Goal: Task Accomplishment & Management: Complete application form

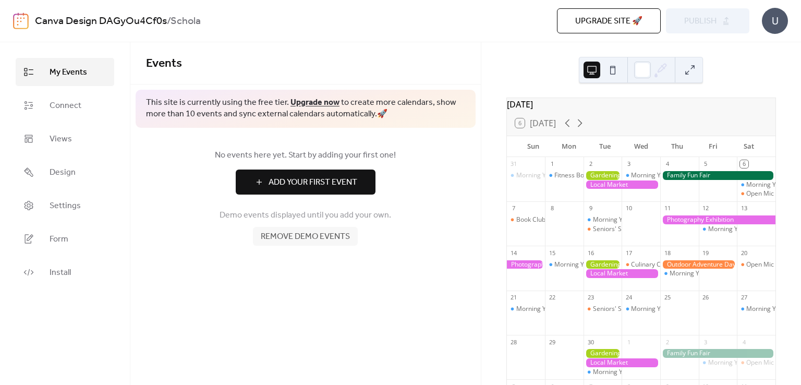
click at [315, 193] on button "Add Your First Event" at bounding box center [306, 181] width 140 height 25
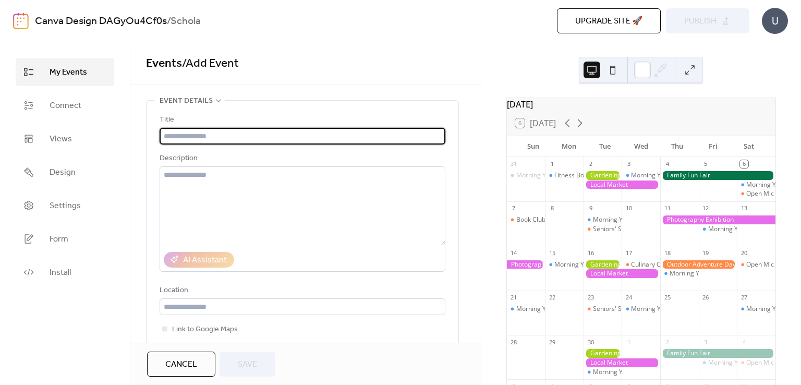
click at [233, 131] on input "text" at bounding box center [302, 136] width 286 height 17
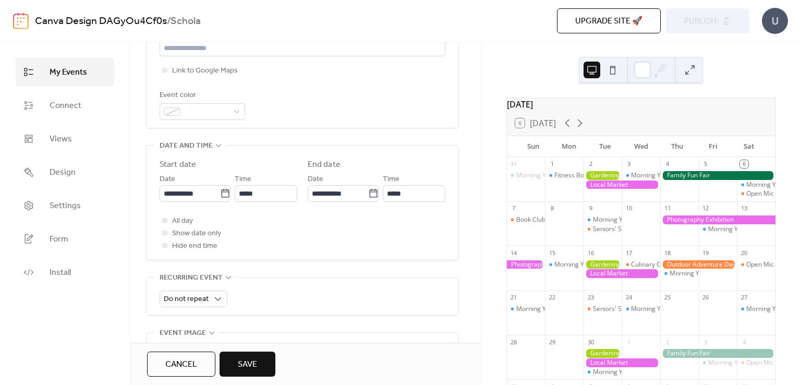
scroll to position [261, 0]
type input "**********"
click at [223, 190] on icon at bounding box center [225, 191] width 10 height 10
click at [220, 190] on input "**********" at bounding box center [189, 191] width 60 height 17
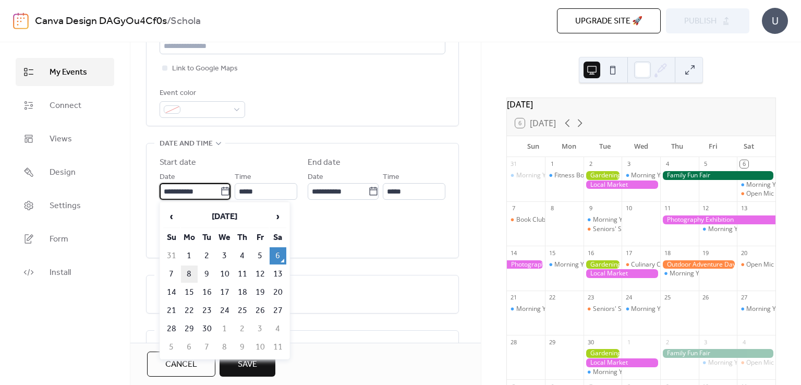
click at [182, 274] on td "8" at bounding box center [189, 273] width 17 height 17
type input "**********"
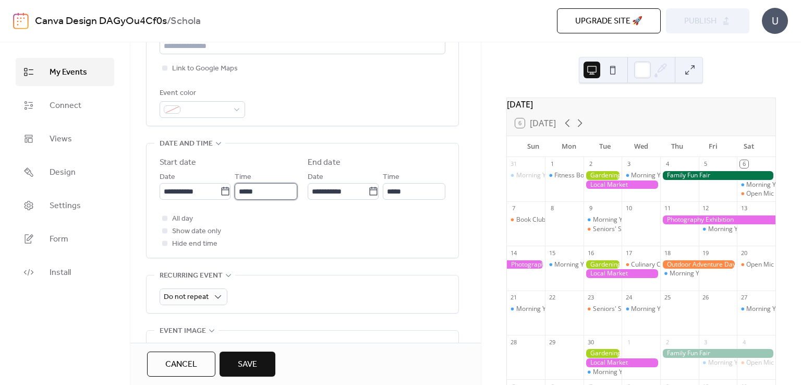
click at [250, 189] on input "*****" at bounding box center [266, 191] width 63 height 17
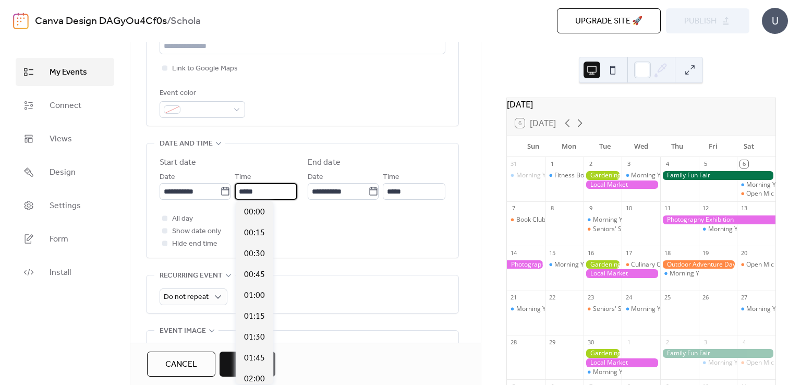
scroll to position [1001, 0]
click at [284, 190] on input "*****" at bounding box center [266, 191] width 63 height 17
type input "*****"
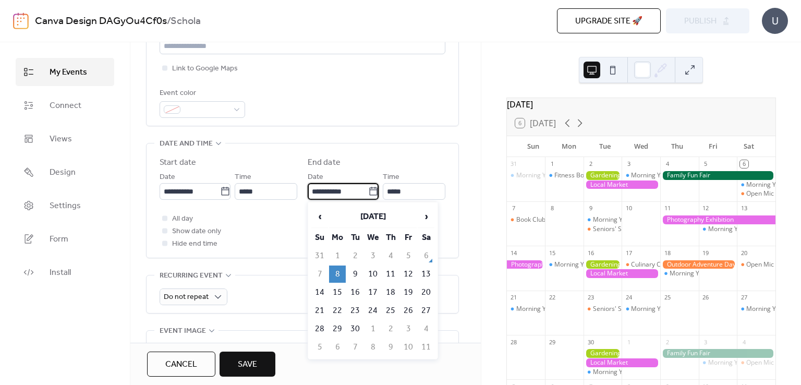
click at [334, 193] on input "**********" at bounding box center [337, 191] width 60 height 17
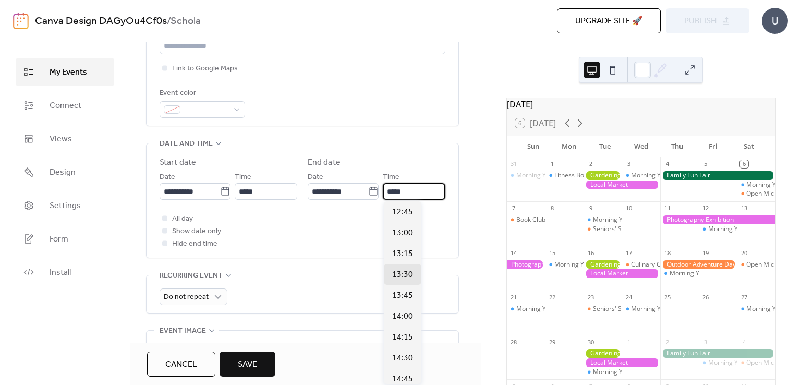
click at [404, 189] on input "*****" at bounding box center [414, 191] width 63 height 17
type input "*"
type input "*****"
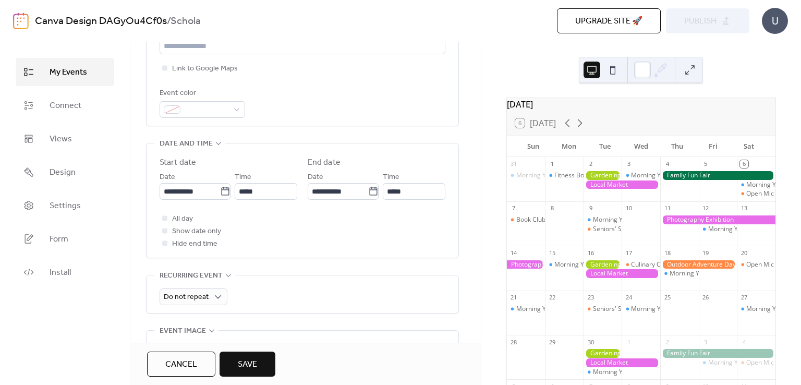
click at [337, 226] on div "All day Show date only Hide end time" at bounding box center [302, 231] width 286 height 38
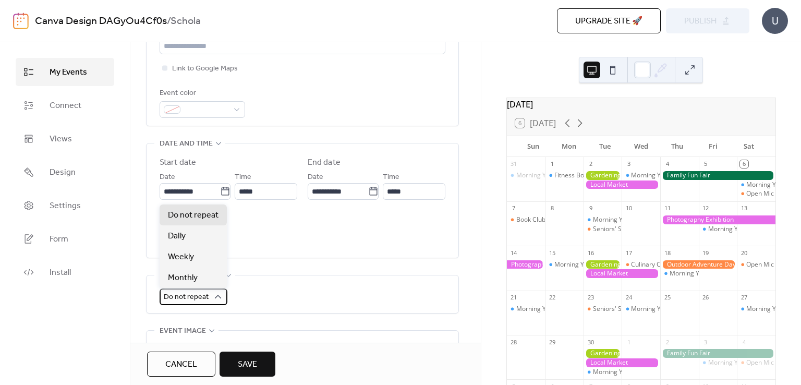
click at [199, 300] on span "Do not repeat" at bounding box center [186, 297] width 45 height 14
click at [197, 252] on div "Weekly" at bounding box center [192, 256] width 67 height 21
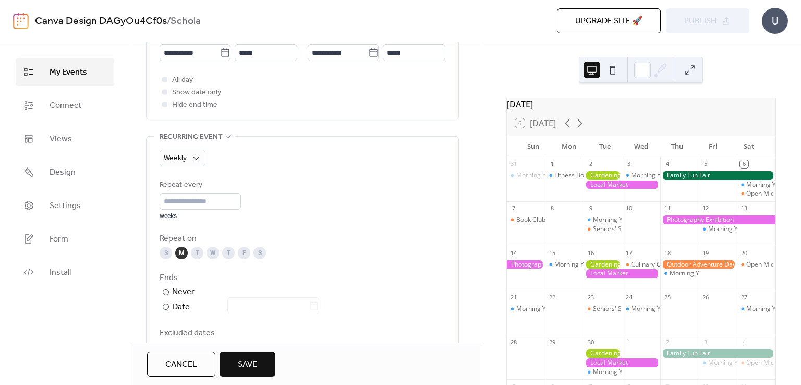
scroll to position [417, 0]
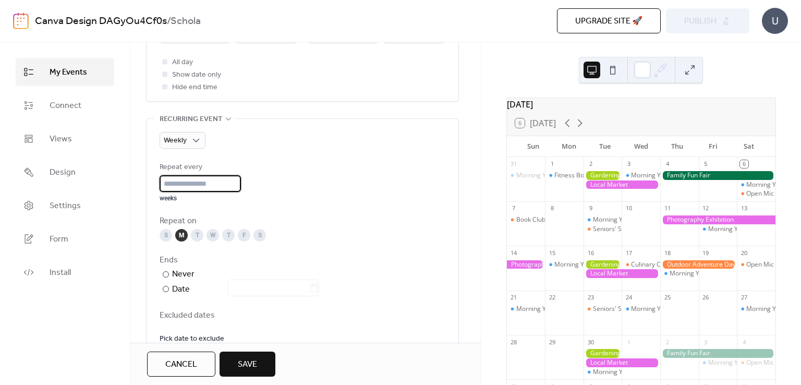
drag, startPoint x: 184, startPoint y: 178, endPoint x: 154, endPoint y: 177, distance: 29.7
click at [154, 177] on div "Weekly Repeat every * weeks Repeat on S M T W T F S Ends ​ Never ​ Date Exclude…" at bounding box center [302, 235] width 312 height 233
type input "*"
click at [209, 231] on div "W" at bounding box center [212, 235] width 13 height 13
click at [212, 235] on div "W" at bounding box center [212, 235] width 13 height 13
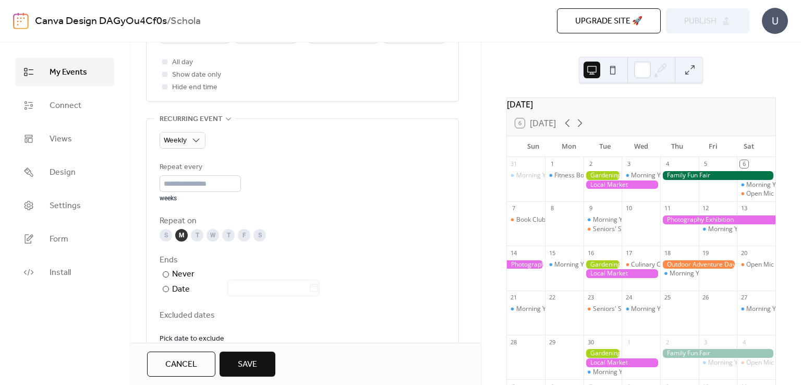
click at [224, 233] on div "T" at bounding box center [228, 235] width 13 height 13
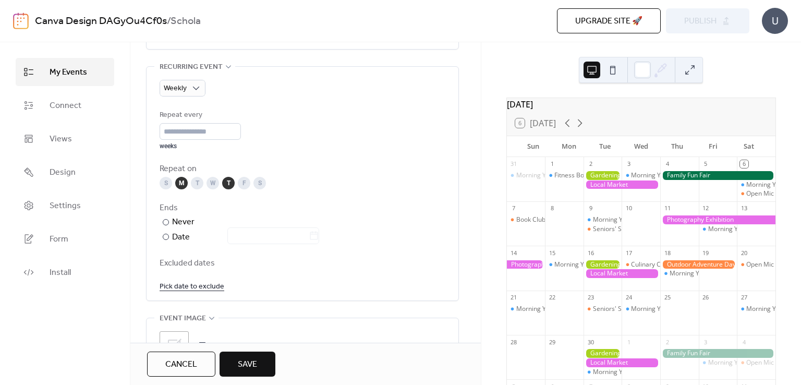
click at [239, 364] on span "Save" at bounding box center [247, 364] width 19 height 13
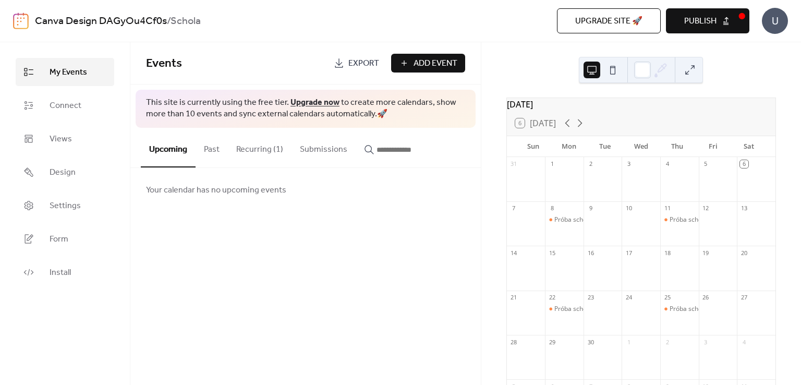
click at [702, 26] on span "Publish" at bounding box center [700, 21] width 32 height 13
click at [247, 149] on button "Recurring (1)" at bounding box center [260, 147] width 64 height 39
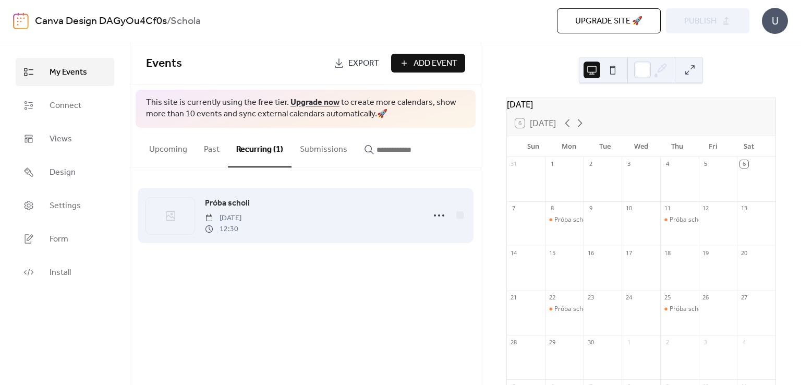
click at [235, 207] on span "Próba scholi" at bounding box center [227, 203] width 45 height 13
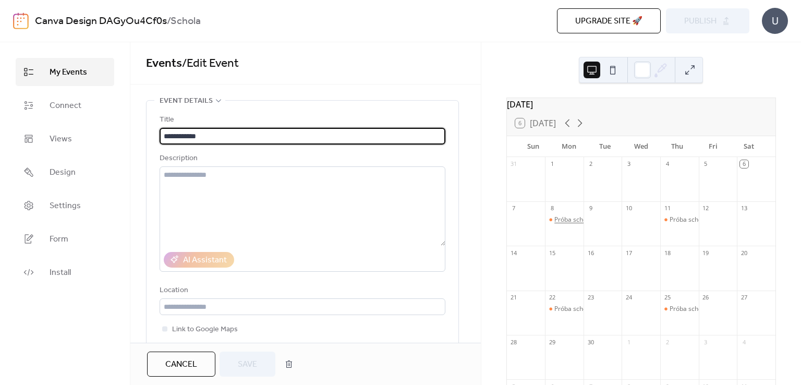
click at [573, 221] on div "Próba scholi" at bounding box center [571, 219] width 35 height 9
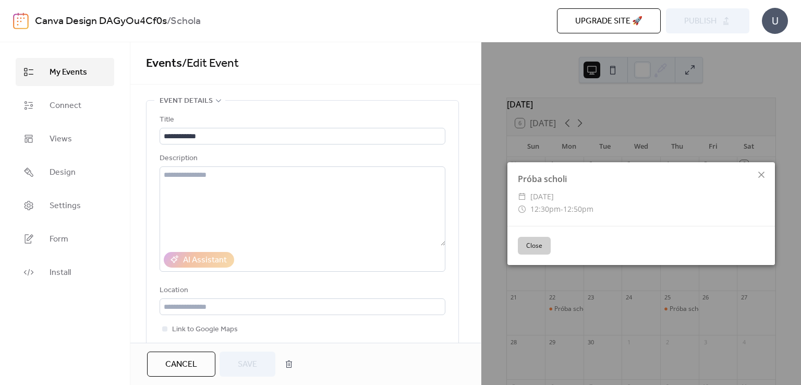
click at [527, 241] on button "Close" at bounding box center [534, 246] width 33 height 18
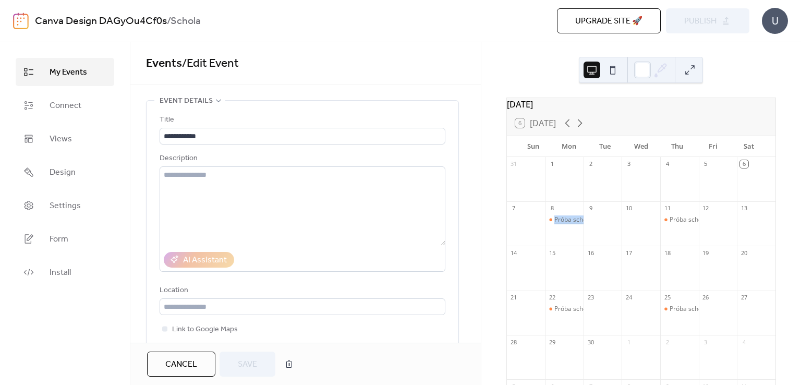
drag, startPoint x: 573, startPoint y: 233, endPoint x: 573, endPoint y: 221, distance: 12.5
click at [573, 221] on div "Próba scholi" at bounding box center [564, 228] width 39 height 27
click at [691, 71] on button at bounding box center [689, 69] width 17 height 17
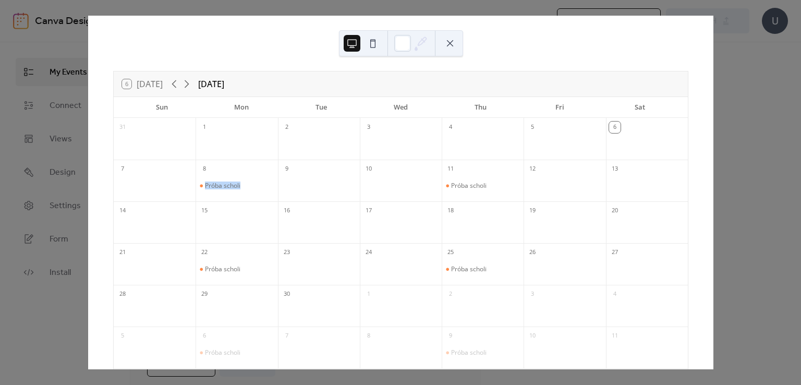
click at [374, 42] on button at bounding box center [372, 43] width 17 height 17
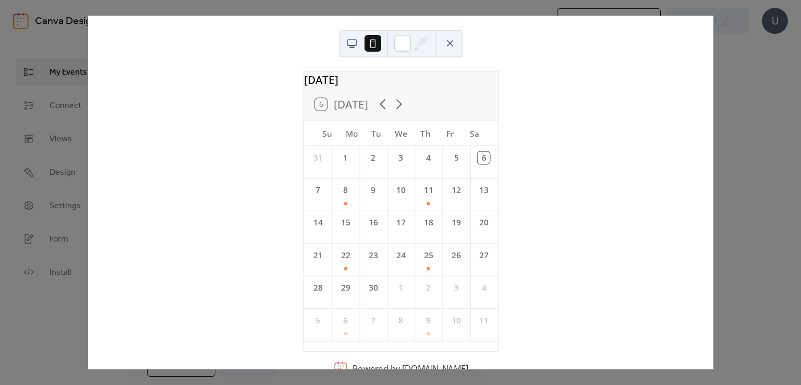
click at [352, 44] on button at bounding box center [351, 43] width 17 height 17
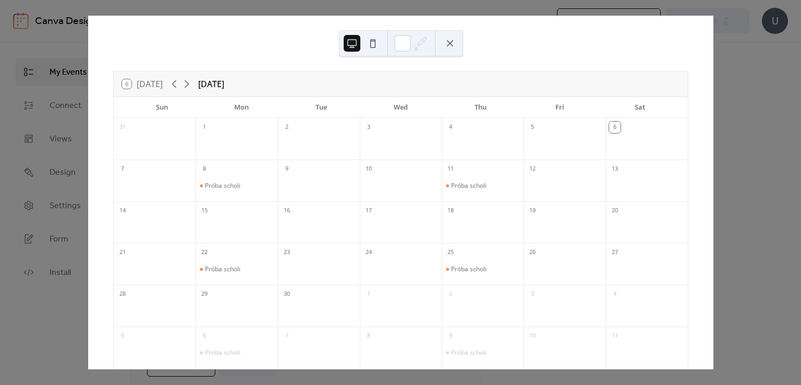
click at [232, 168] on div "8" at bounding box center [236, 167] width 82 height 17
click at [398, 46] on div at bounding box center [402, 43] width 17 height 17
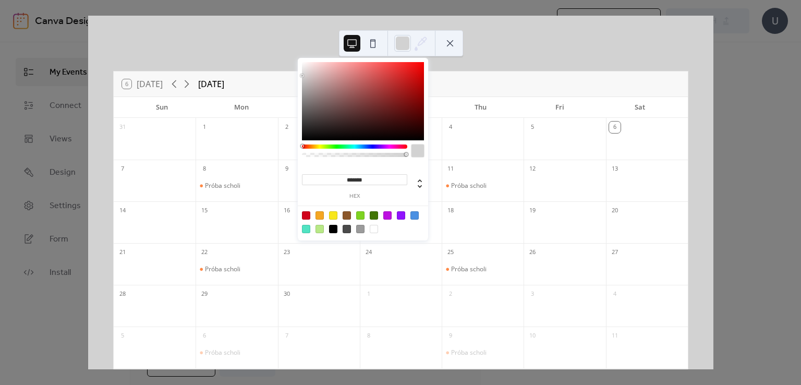
type input "*******"
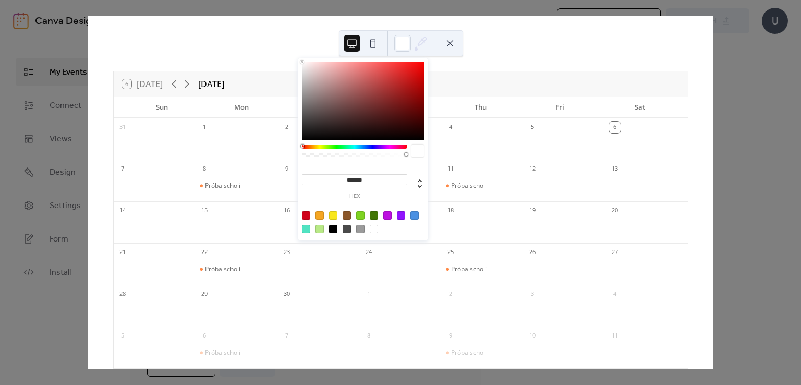
drag, startPoint x: 350, startPoint y: 119, endPoint x: 266, endPoint y: 31, distance: 121.3
click at [266, 31] on body "**********" at bounding box center [400, 192] width 801 height 385
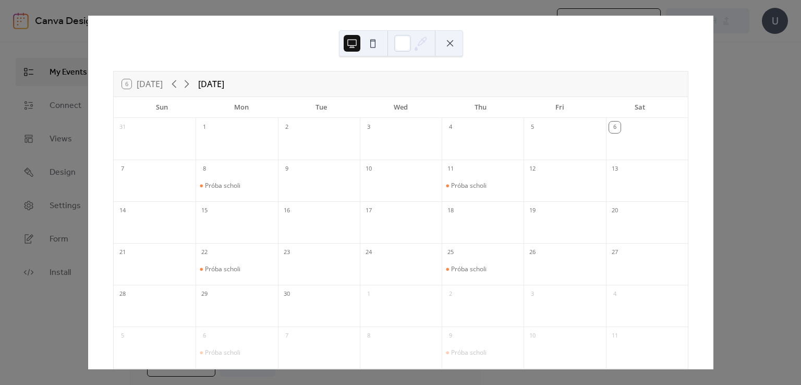
click at [452, 38] on button at bounding box center [449, 43] width 17 height 17
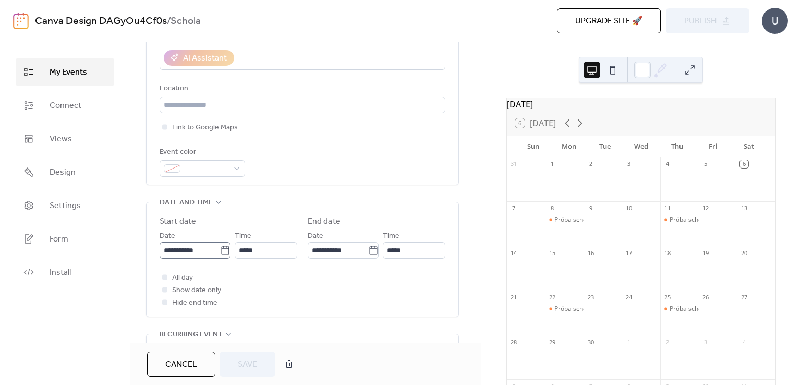
scroll to position [208, 0]
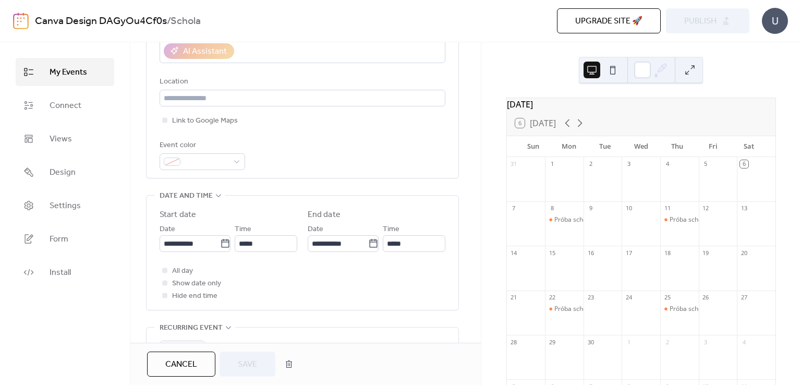
click at [185, 359] on span "Cancel" at bounding box center [181, 364] width 32 height 13
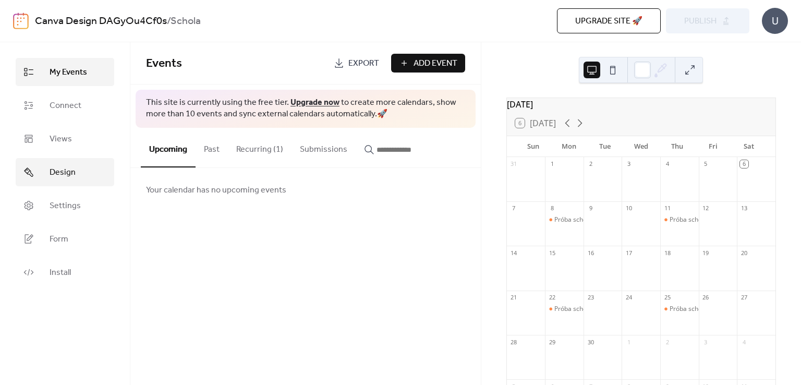
click at [62, 174] on span "Design" at bounding box center [63, 172] width 26 height 13
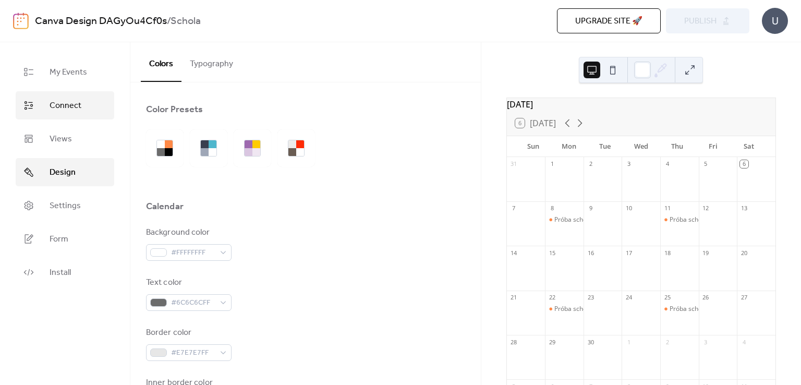
click at [66, 104] on span "Connect" at bounding box center [66, 106] width 32 height 13
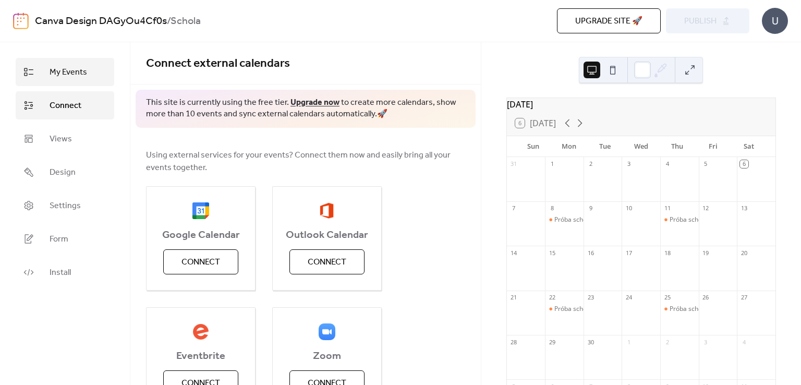
click at [68, 78] on span "My Events" at bounding box center [69, 72] width 38 height 13
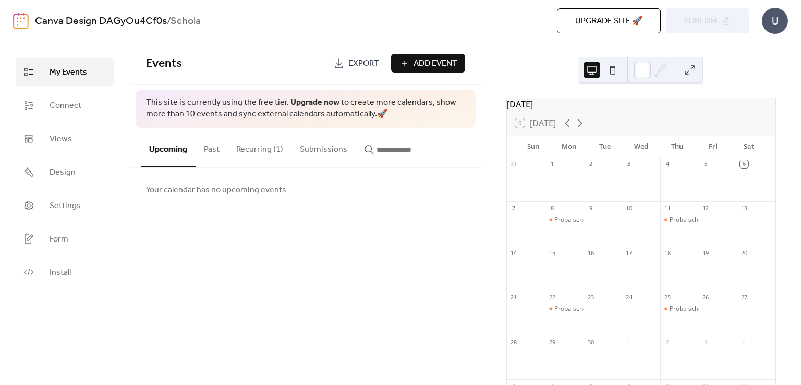
click at [150, 103] on span "This site is currently using the free tier. Upgrade now to create more calendar…" at bounding box center [305, 108] width 319 height 23
drag, startPoint x: 573, startPoint y: 236, endPoint x: 568, endPoint y: 213, distance: 24.0
click at [568, 213] on div "8 Próba scholi" at bounding box center [564, 223] width 39 height 44
drag, startPoint x: 569, startPoint y: 238, endPoint x: 567, endPoint y: 230, distance: 7.6
click at [568, 238] on div "Próba scholi" at bounding box center [564, 228] width 39 height 27
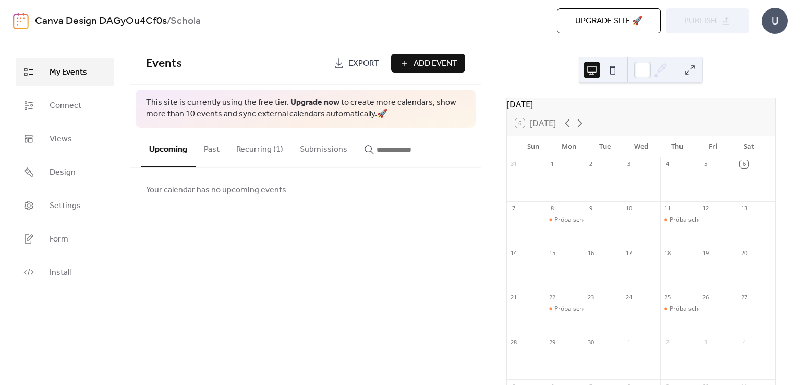
drag, startPoint x: 569, startPoint y: 226, endPoint x: 549, endPoint y: 251, distance: 31.5
click at [545, 245] on div "7" at bounding box center [526, 223] width 39 height 44
click at [578, 221] on div "Próba scholi" at bounding box center [571, 219] width 35 height 9
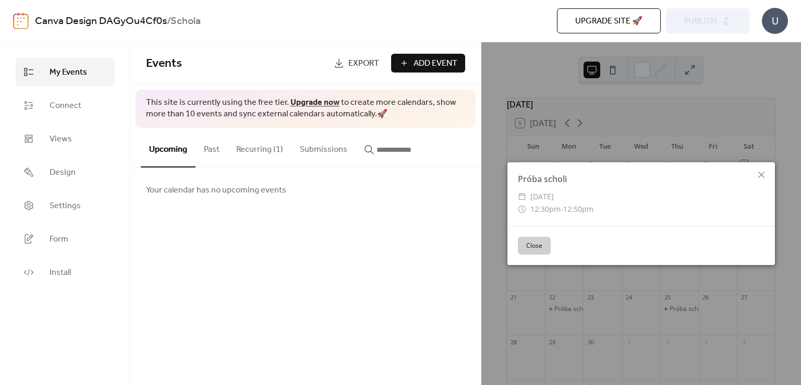
click at [563, 205] on span "12:50pm" at bounding box center [578, 209] width 30 height 10
click at [539, 241] on button "Close" at bounding box center [534, 246] width 33 height 18
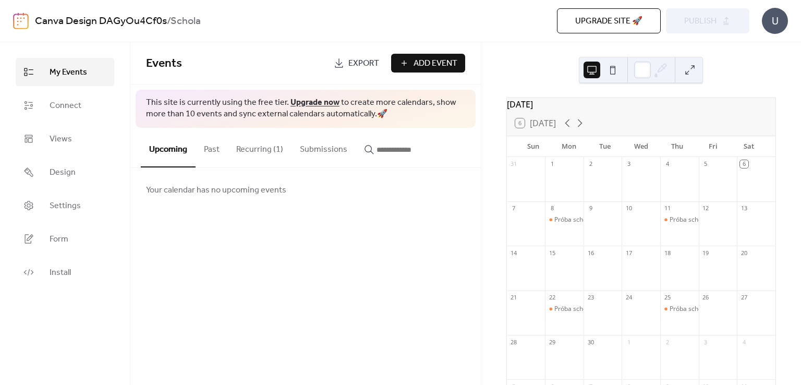
click at [255, 147] on button "Recurring (1)" at bounding box center [260, 147] width 64 height 39
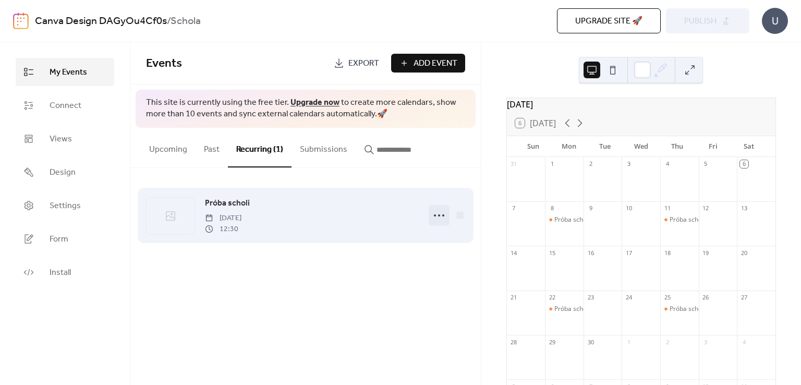
click at [439, 215] on circle at bounding box center [439, 215] width 2 height 2
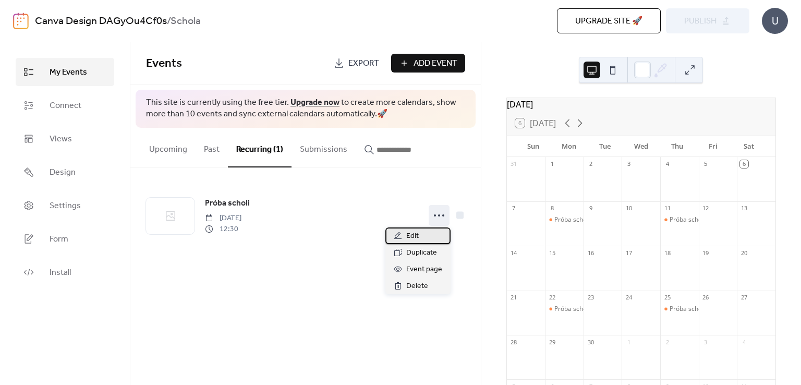
click at [409, 236] on span "Edit" at bounding box center [412, 236] width 13 height 13
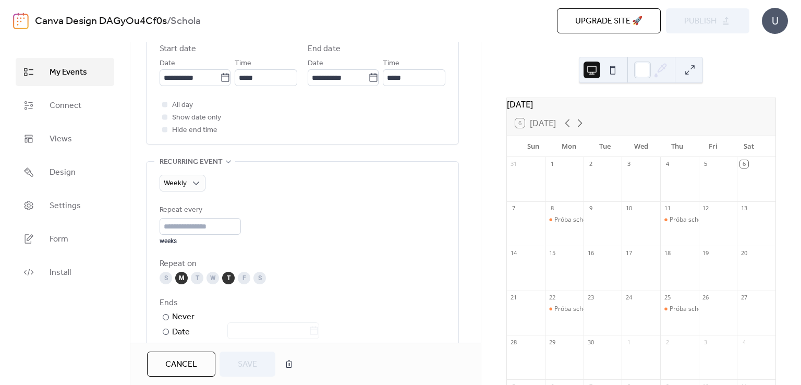
scroll to position [417, 0]
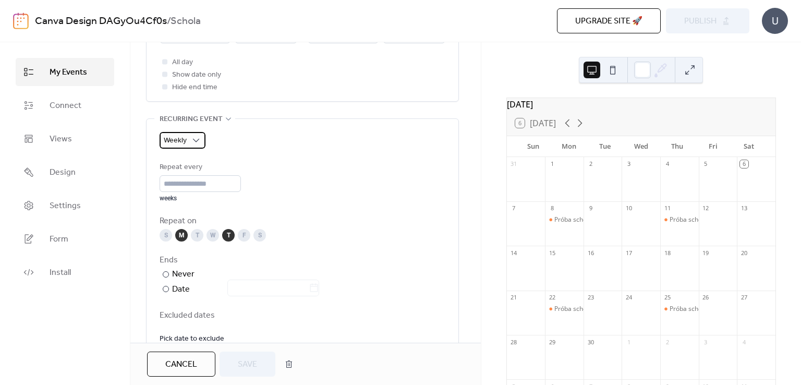
click at [189, 144] on div "Weekly" at bounding box center [182, 140] width 46 height 17
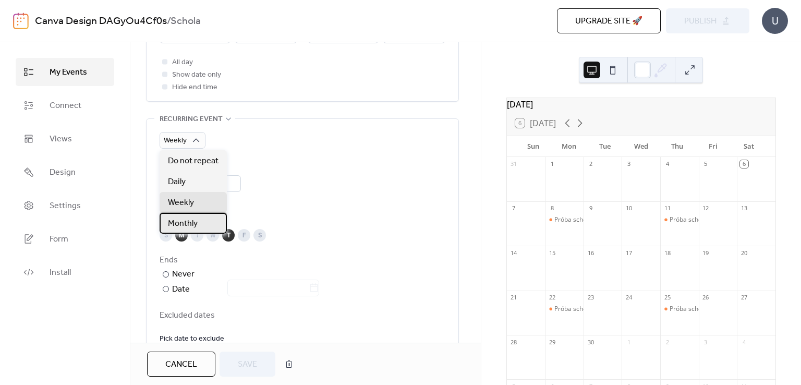
click at [192, 221] on span "Monthly" at bounding box center [183, 223] width 30 height 13
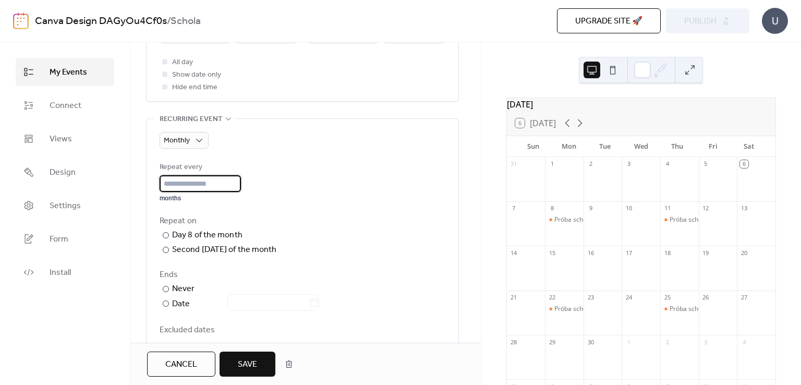
drag, startPoint x: 179, startPoint y: 180, endPoint x: 152, endPoint y: 179, distance: 27.1
click at [152, 179] on div "Monthly Repeat every * months Repeat on ​ Day 8 of the month ​ Second [DATE] of…" at bounding box center [302, 243] width 312 height 248
type input "*"
click at [317, 183] on div "Repeat every * months" at bounding box center [302, 181] width 286 height 41
click at [181, 142] on span "Monthly" at bounding box center [177, 140] width 26 height 14
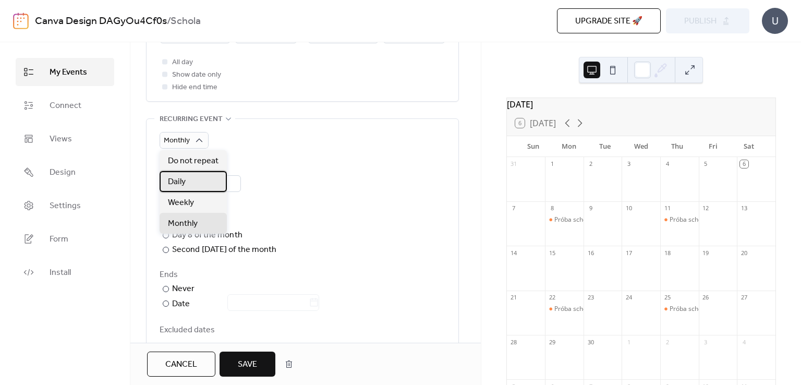
click at [189, 178] on div "Daily" at bounding box center [192, 181] width 67 height 21
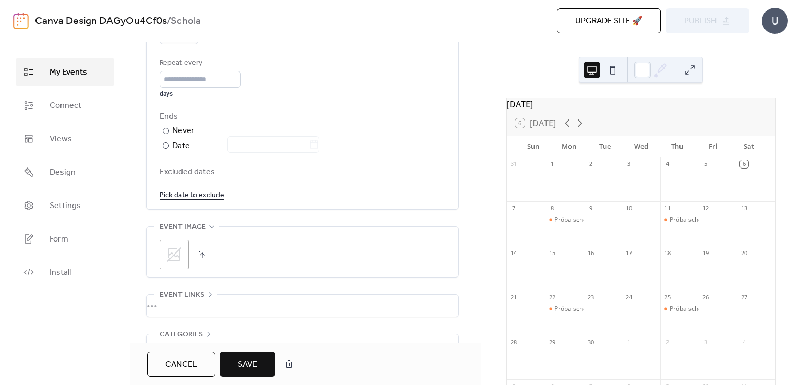
scroll to position [469, 0]
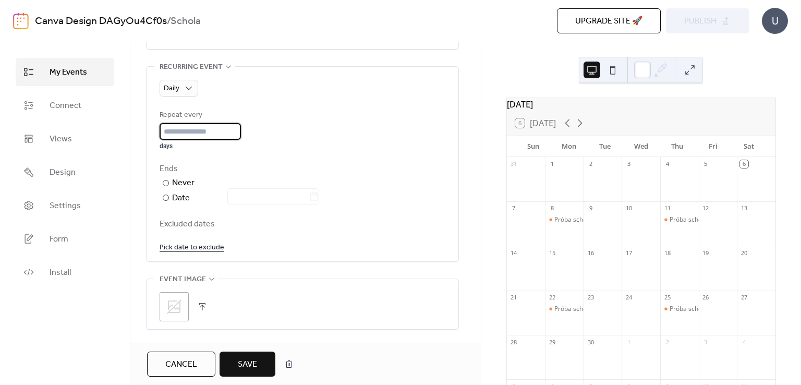
drag, startPoint x: 186, startPoint y: 123, endPoint x: 186, endPoint y: 143, distance: 20.3
click at [186, 123] on input "*" at bounding box center [199, 131] width 81 height 17
click at [156, 127] on div "Daily Repeat every * days Ends ​ Never ​ Date Excluded dates Pick date to exclu…" at bounding box center [302, 164] width 312 height 194
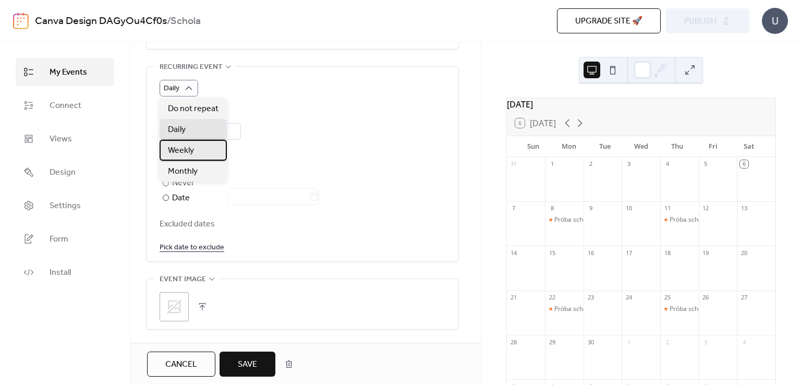
click at [187, 149] on span "Weekly" at bounding box center [181, 150] width 26 height 13
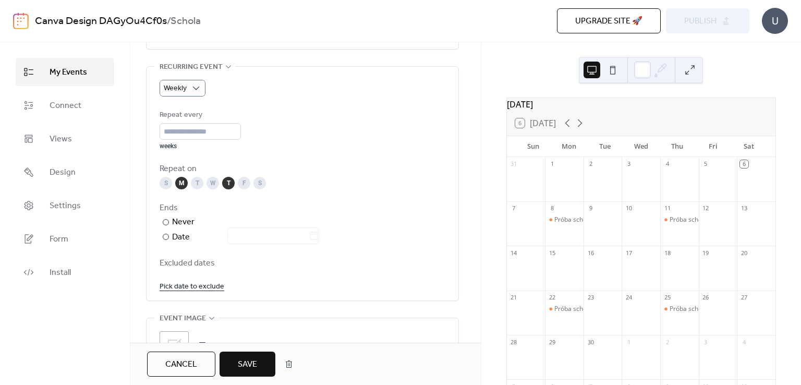
click at [290, 138] on div "Repeat every * weeks" at bounding box center [302, 129] width 286 height 41
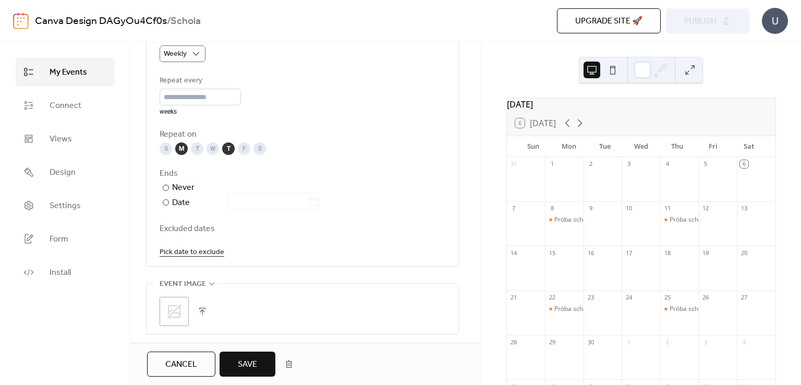
scroll to position [521, 0]
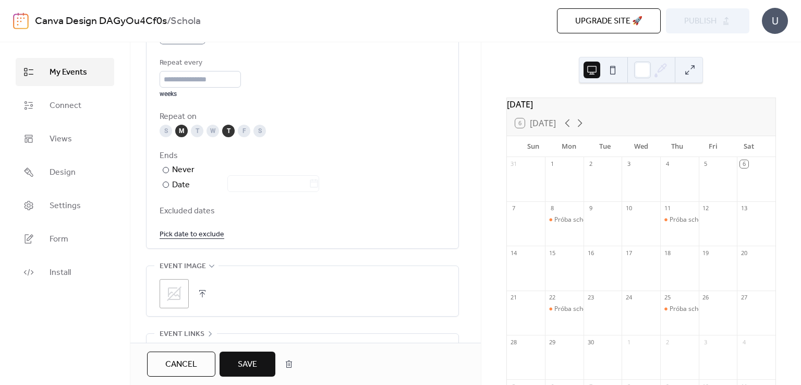
click at [179, 211] on span "Excluded dates" at bounding box center [302, 211] width 286 height 13
click at [184, 233] on link "Pick date to exclude" at bounding box center [191, 233] width 65 height 13
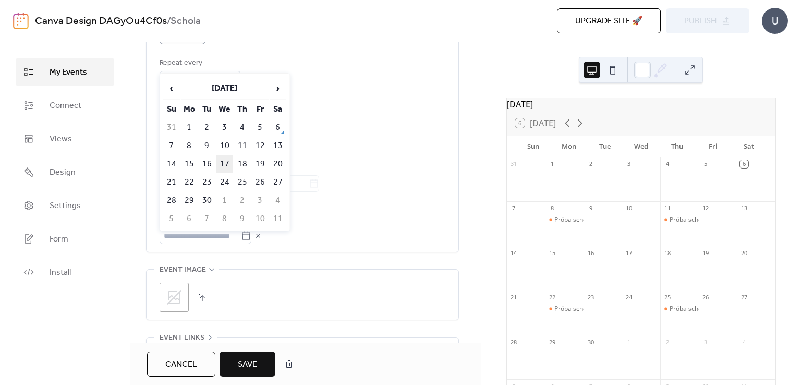
click at [225, 166] on td "17" at bounding box center [224, 163] width 17 height 17
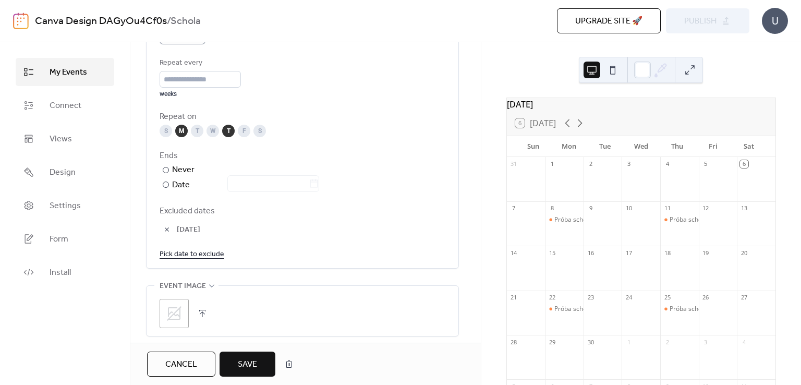
click at [168, 228] on button "button" at bounding box center [166, 229] width 15 height 15
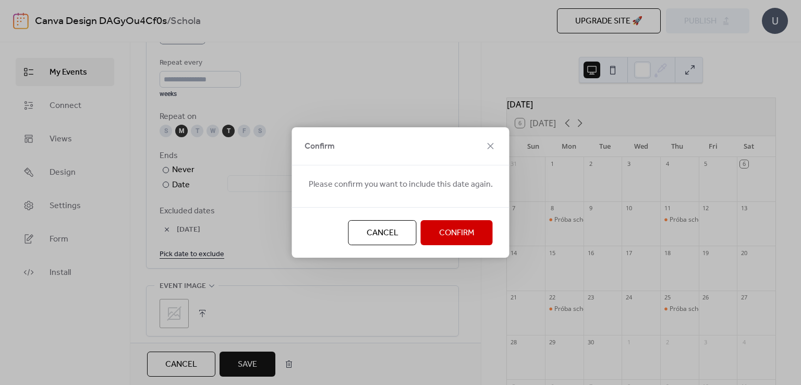
click at [449, 243] on button "Confirm" at bounding box center [457, 232] width 72 height 25
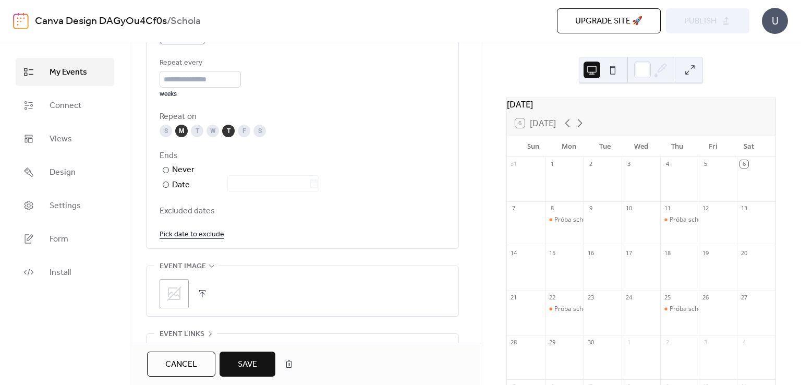
click at [183, 232] on link "Pick date to exclude" at bounding box center [191, 233] width 65 height 13
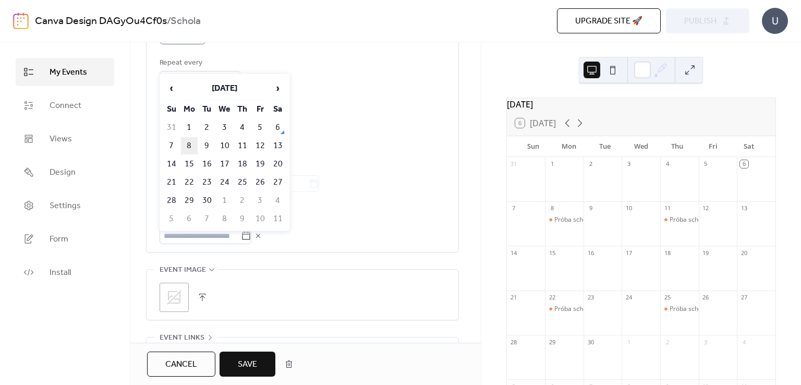
click at [192, 144] on td "8" at bounding box center [189, 145] width 17 height 17
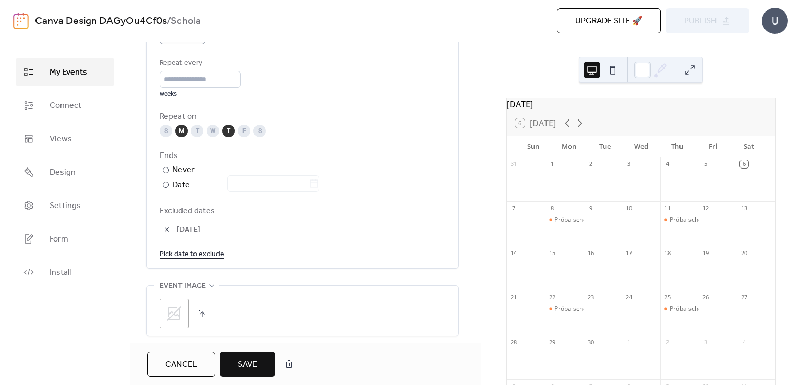
click at [180, 251] on link "Pick date to exclude" at bounding box center [191, 253] width 65 height 13
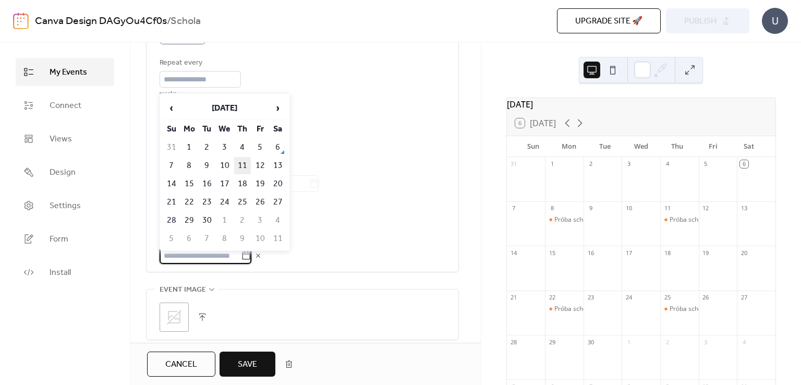
click at [242, 165] on td "11" at bounding box center [242, 165] width 17 height 17
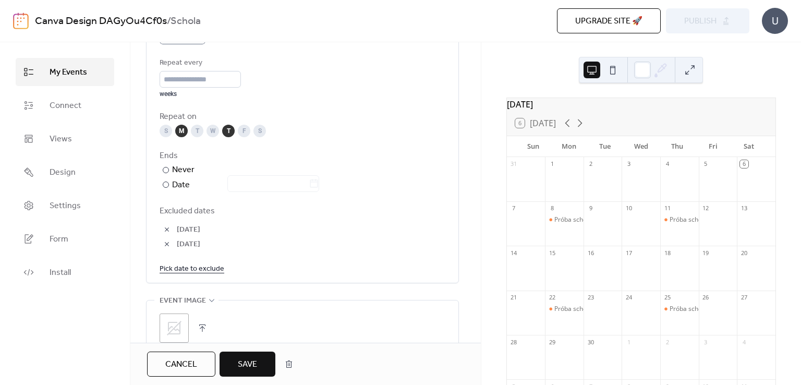
scroll to position [469, 0]
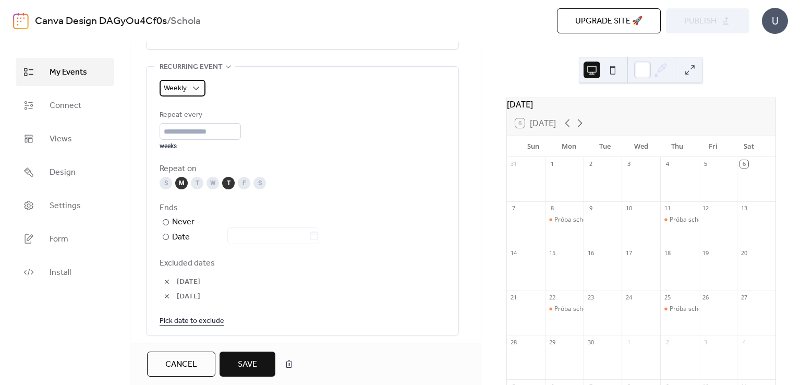
click at [181, 89] on span "Weekly" at bounding box center [175, 88] width 23 height 14
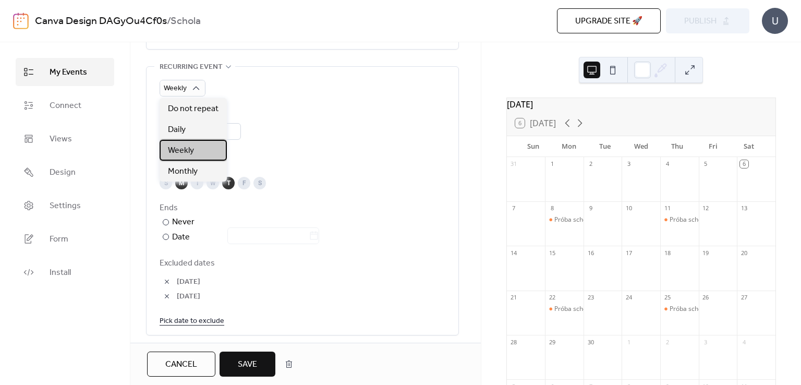
click at [191, 144] on span "Weekly" at bounding box center [181, 150] width 26 height 13
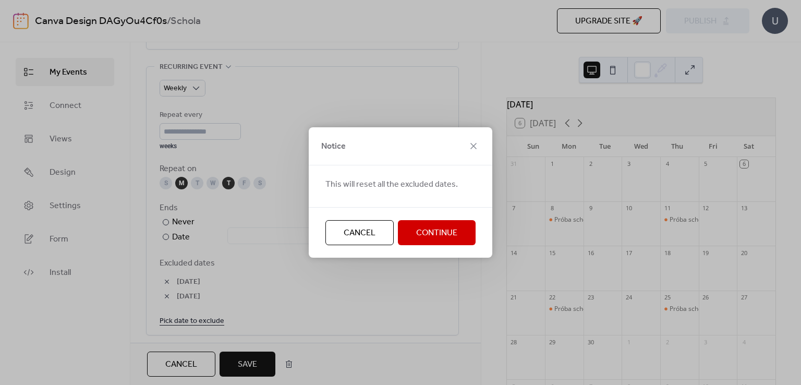
click at [415, 226] on button "Continue" at bounding box center [437, 232] width 78 height 25
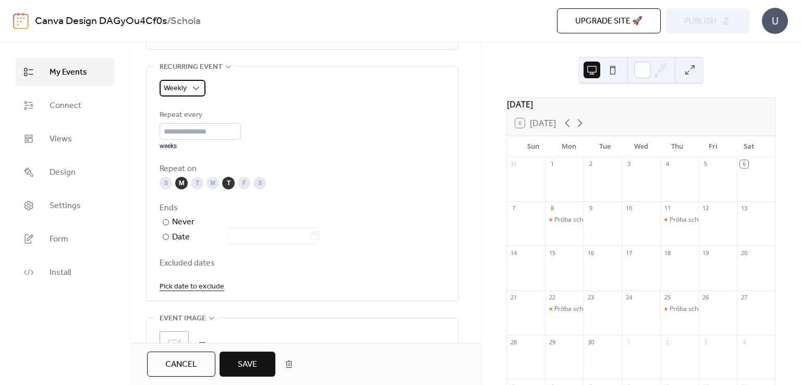
click at [178, 88] on span "Weekly" at bounding box center [175, 88] width 23 height 14
click at [331, 179] on div "S M T W T F S" at bounding box center [302, 183] width 286 height 13
click at [183, 284] on link "Pick date to exclude" at bounding box center [191, 285] width 65 height 13
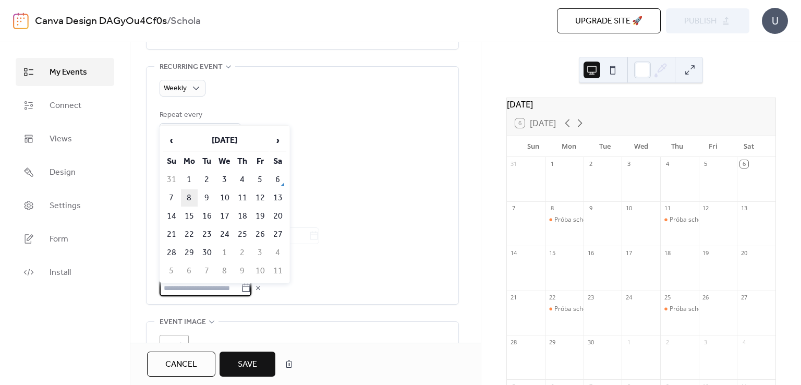
click at [187, 199] on td "8" at bounding box center [189, 197] width 17 height 17
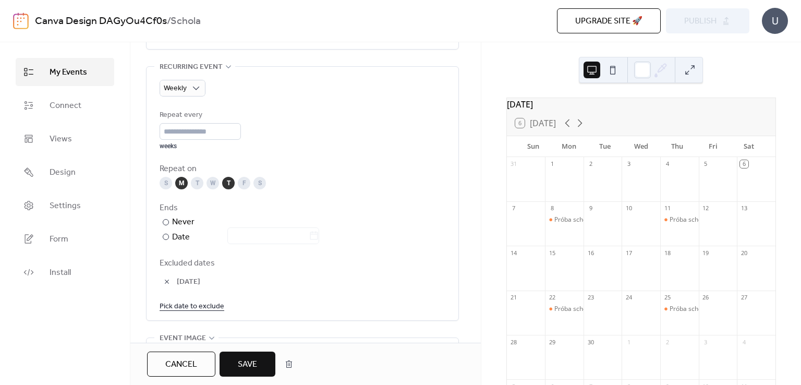
click at [201, 311] on link "Pick date to exclude" at bounding box center [191, 305] width 65 height 13
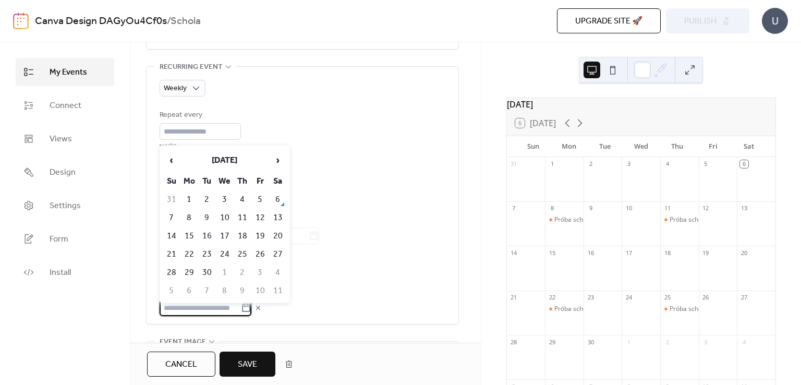
click at [238, 217] on td "11" at bounding box center [242, 217] width 17 height 17
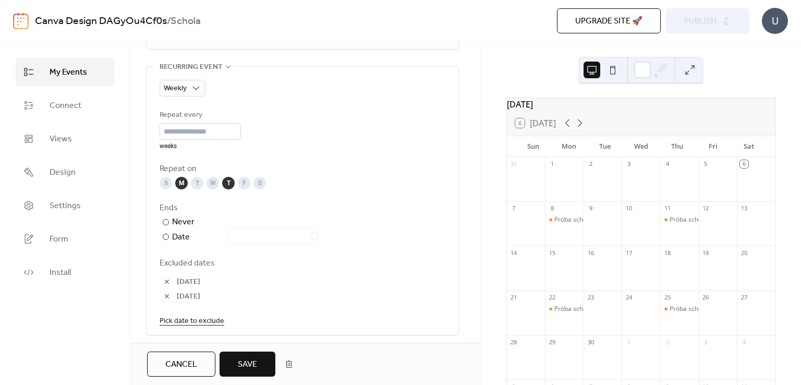
click at [248, 363] on span "Save" at bounding box center [247, 364] width 19 height 13
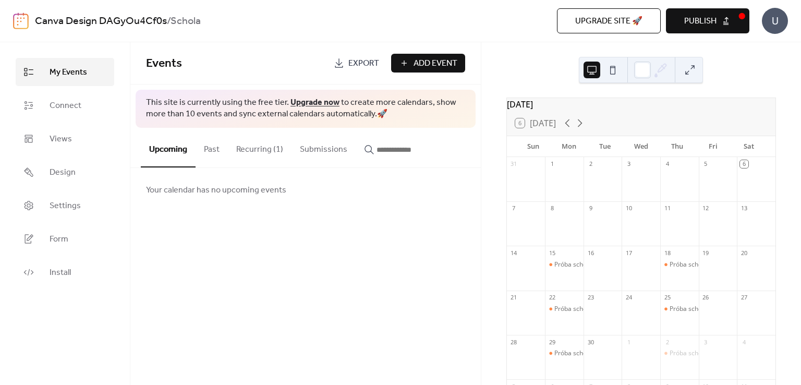
click at [254, 147] on button "Recurring (1)" at bounding box center [260, 147] width 64 height 39
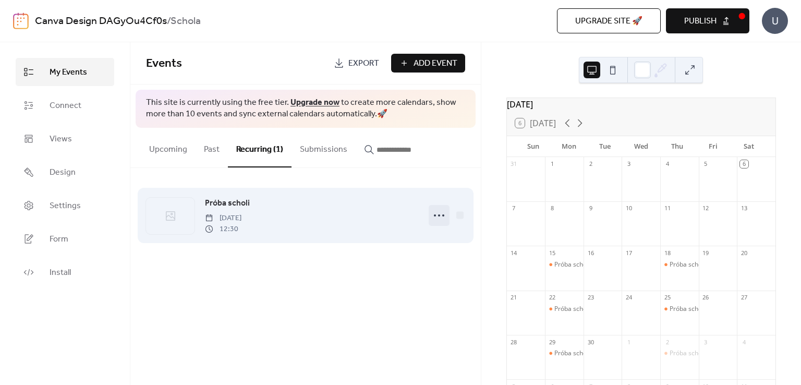
click at [441, 213] on icon at bounding box center [438, 215] width 17 height 17
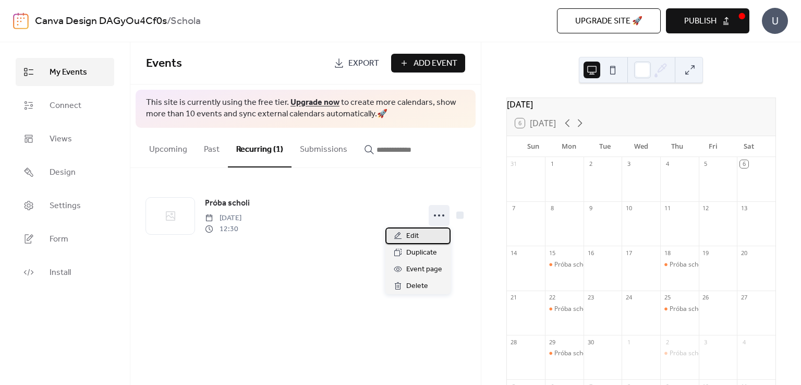
click at [410, 236] on span "Edit" at bounding box center [412, 236] width 13 height 13
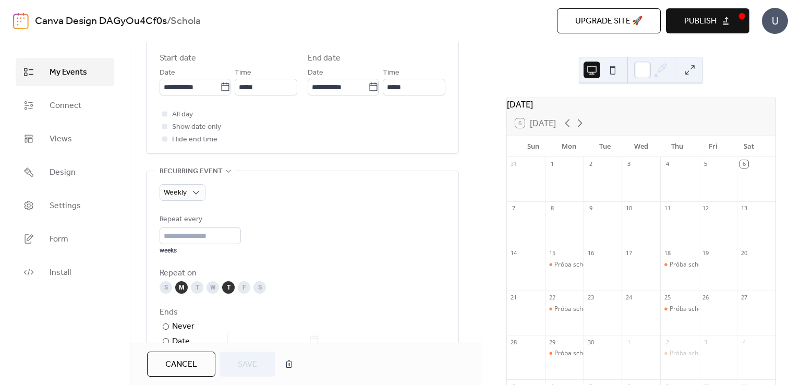
scroll to position [521, 0]
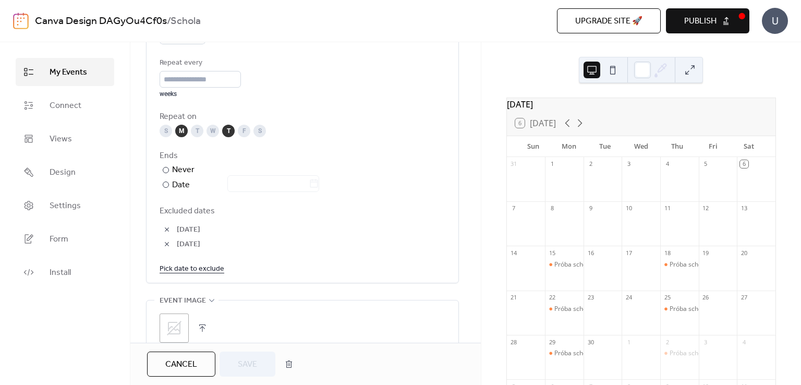
click at [177, 273] on link "Pick date to exclude" at bounding box center [191, 268] width 65 height 13
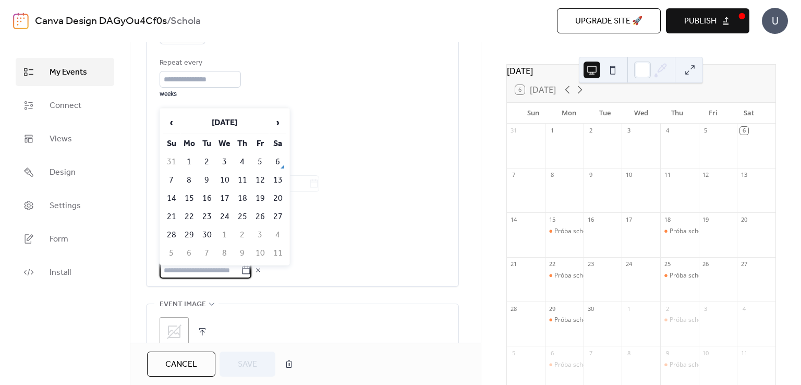
scroll to position [52, 0]
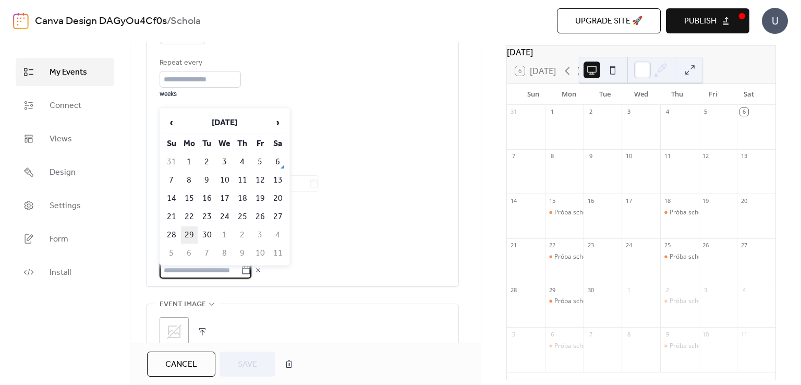
click at [191, 230] on td "29" at bounding box center [189, 234] width 17 height 17
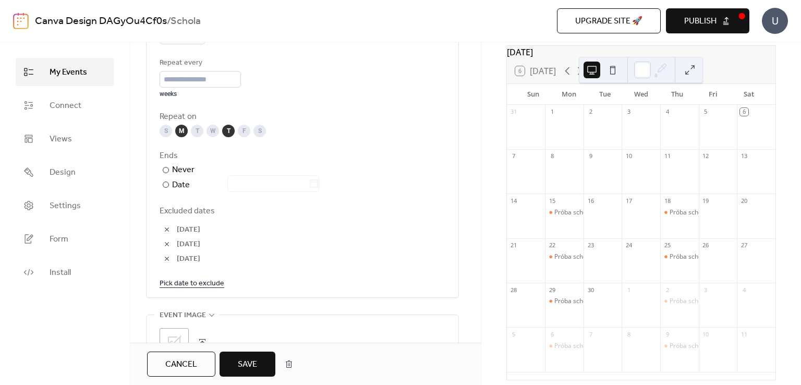
click at [206, 284] on link "Pick date to exclude" at bounding box center [191, 282] width 65 height 13
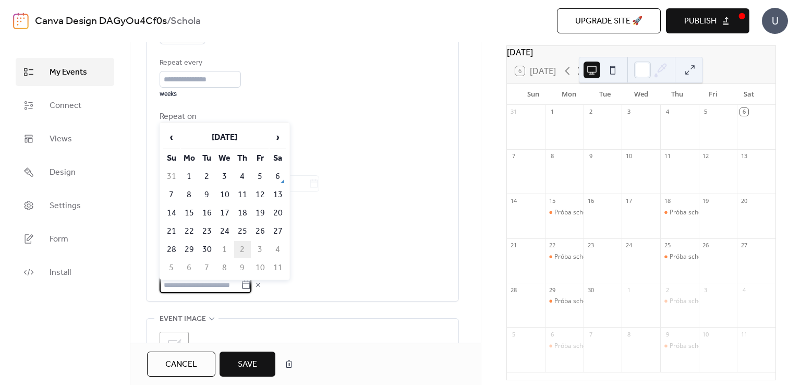
click at [237, 244] on td "2" at bounding box center [242, 249] width 17 height 17
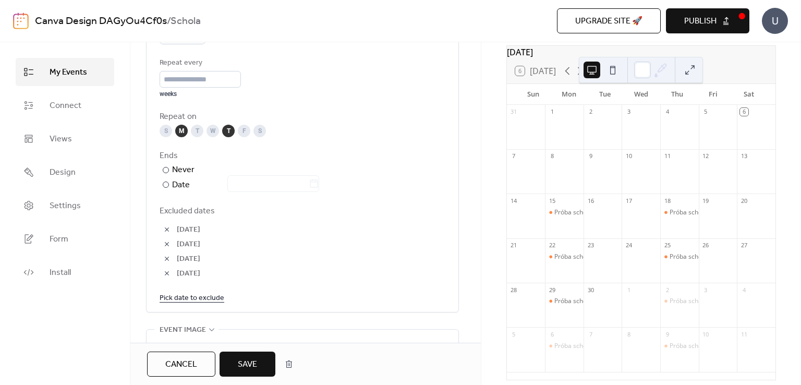
click at [190, 299] on link "Pick date to exclude" at bounding box center [191, 297] width 65 height 13
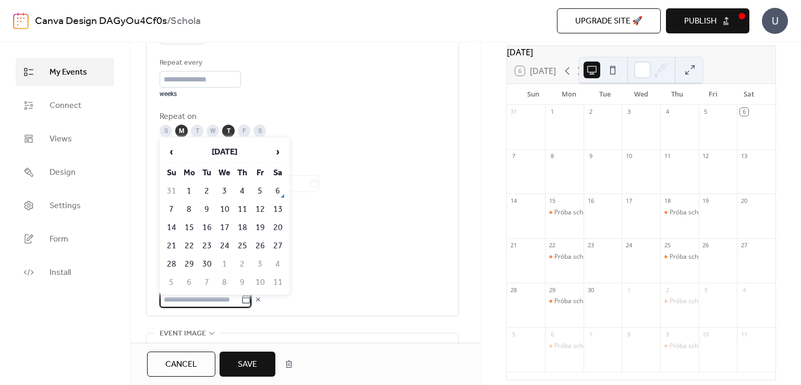
click at [327, 253] on span "[DATE]" at bounding box center [311, 259] width 268 height 13
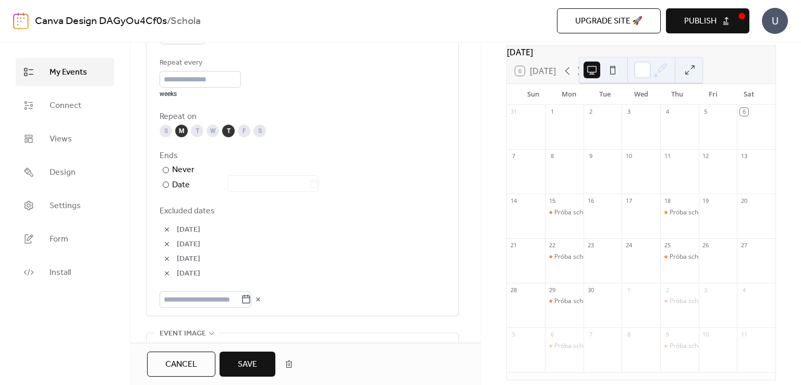
click at [163, 257] on button "button" at bounding box center [166, 258] width 15 height 15
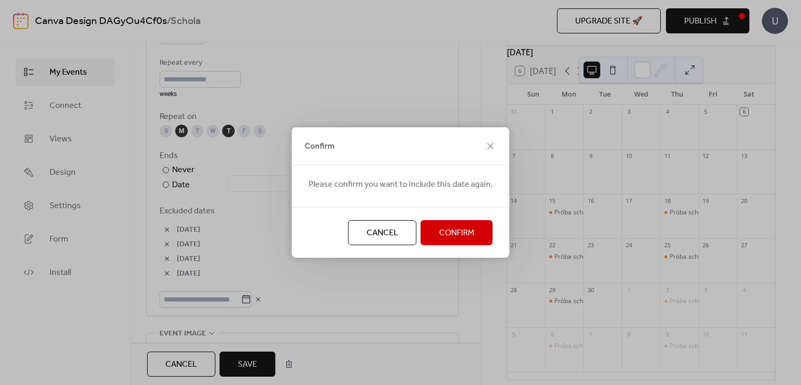
click at [448, 232] on span "Confirm" at bounding box center [456, 233] width 35 height 13
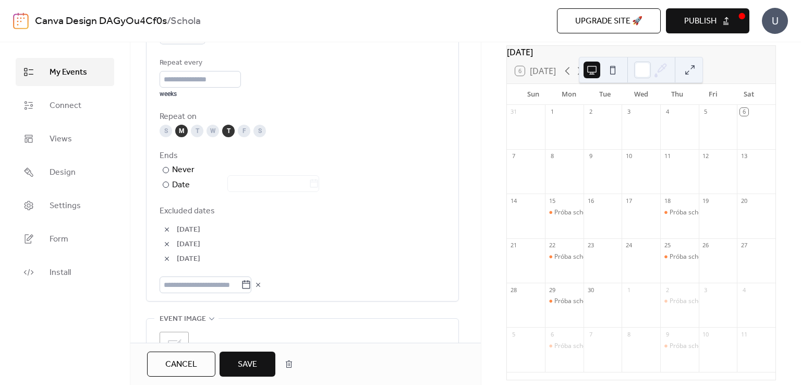
click at [167, 257] on button "button" at bounding box center [166, 258] width 15 height 15
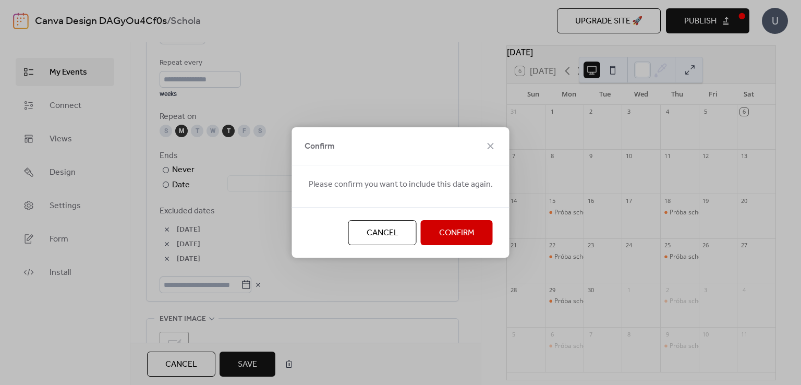
click at [427, 232] on button "Confirm" at bounding box center [457, 232] width 72 height 25
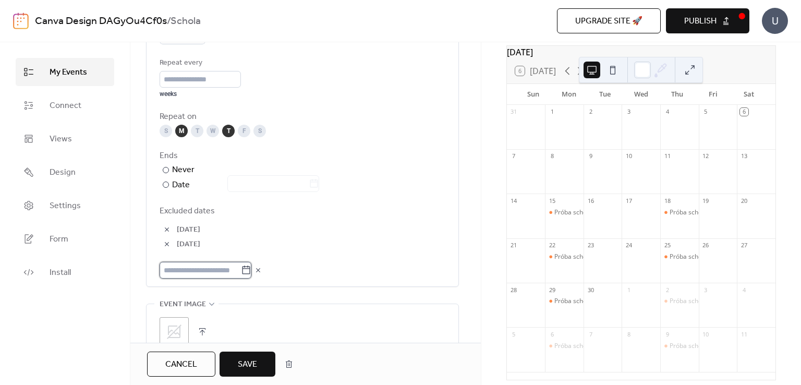
click at [184, 269] on input "text" at bounding box center [199, 270] width 81 height 17
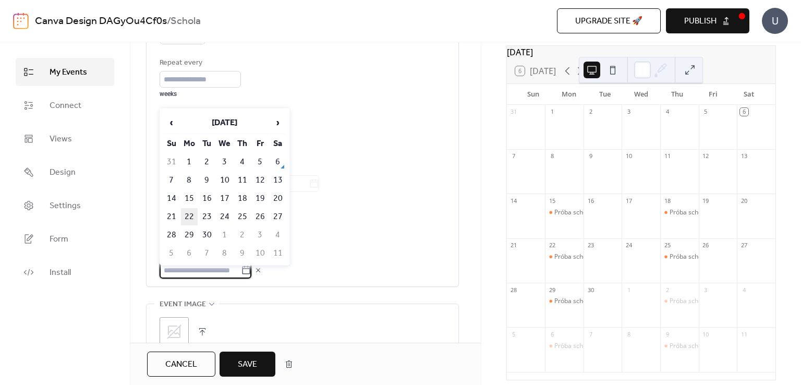
click at [189, 218] on td "22" at bounding box center [189, 216] width 17 height 17
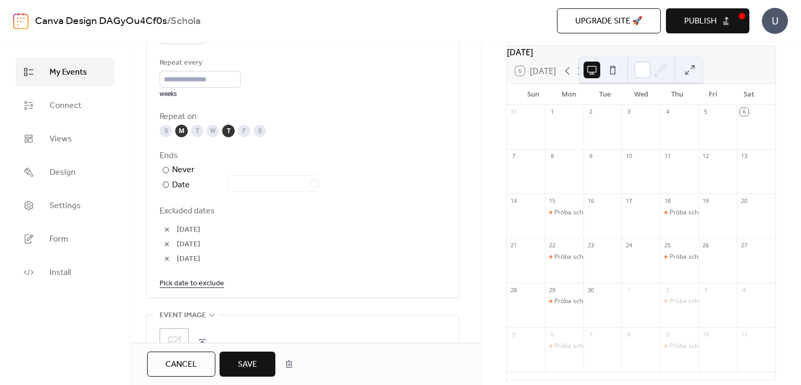
click at [206, 280] on link "Pick date to exclude" at bounding box center [191, 282] width 65 height 13
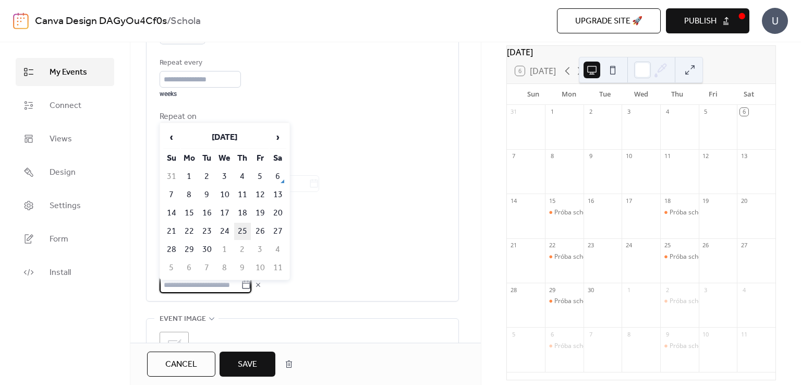
click at [241, 224] on td "25" at bounding box center [242, 231] width 17 height 17
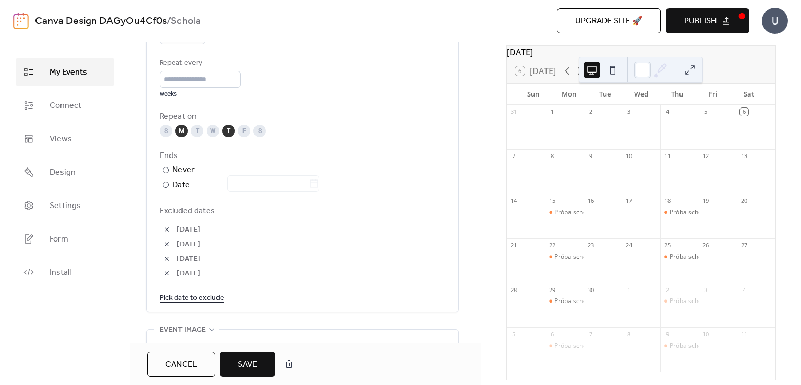
scroll to position [689, 0]
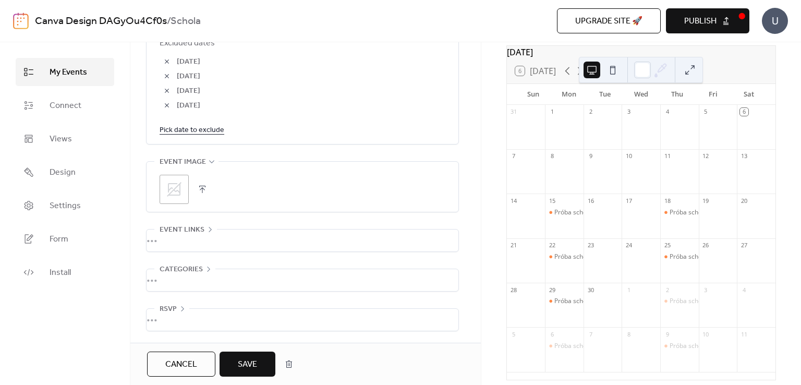
click at [265, 359] on button "Save" at bounding box center [247, 363] width 56 height 25
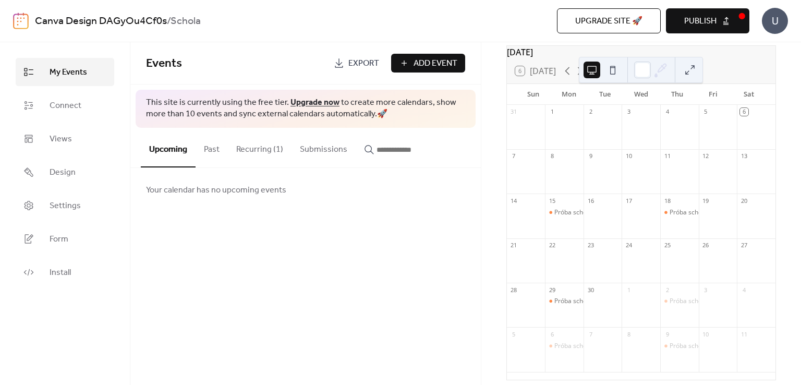
click at [676, 18] on button "Publish" at bounding box center [707, 20] width 83 height 25
